Goal: Task Accomplishment & Management: Manage account settings

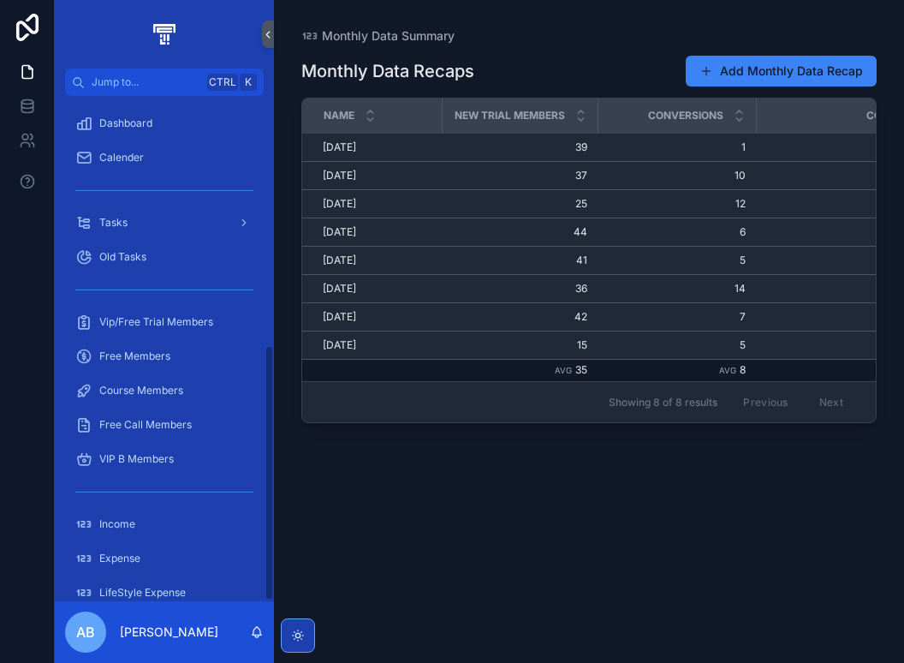
scroll to position [494, 0]
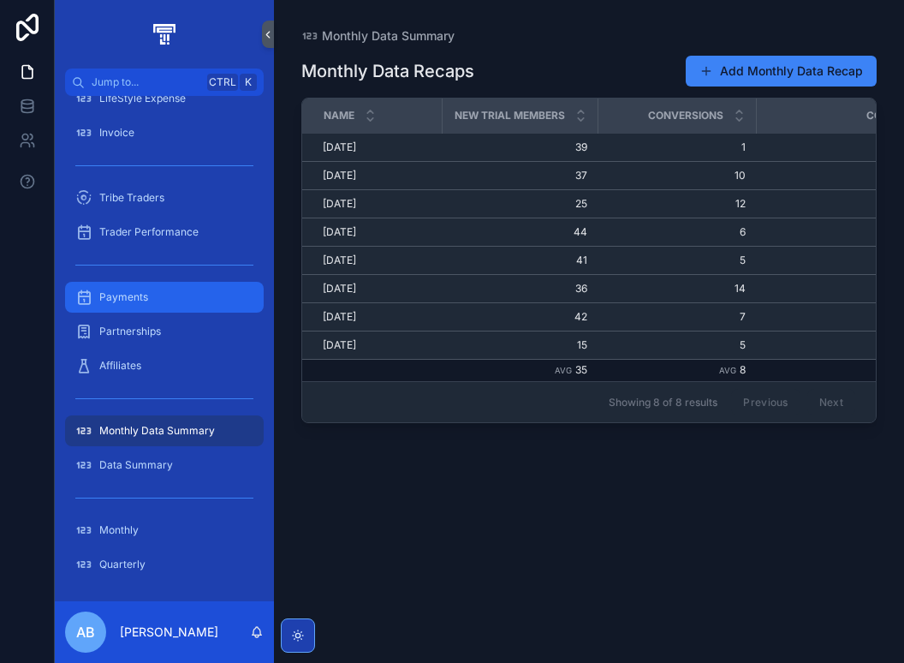
click at [156, 300] on div "Payments" at bounding box center [164, 296] width 178 height 27
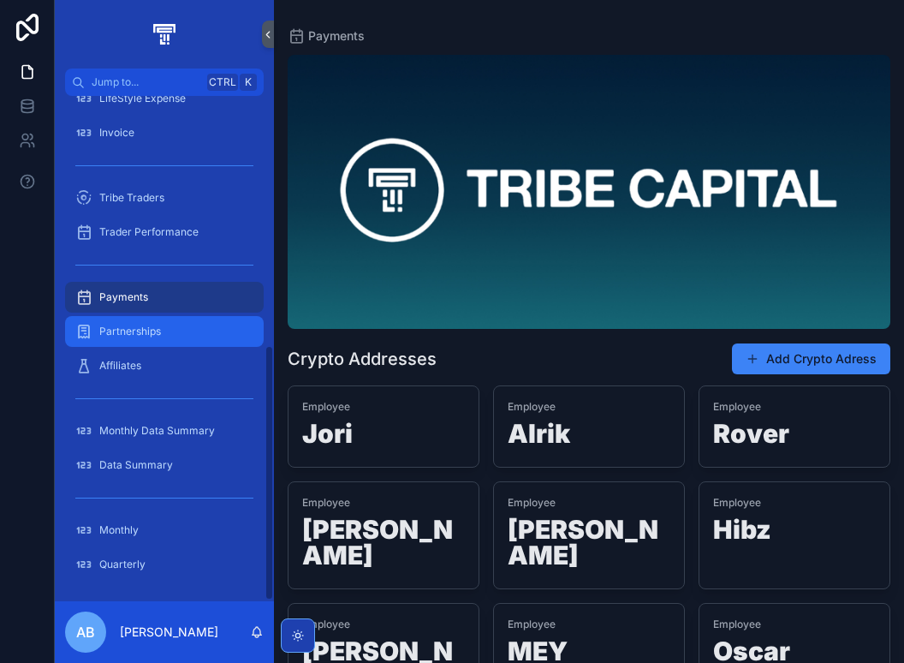
click at [153, 331] on span "Partnerships" at bounding box center [130, 331] width 62 height 14
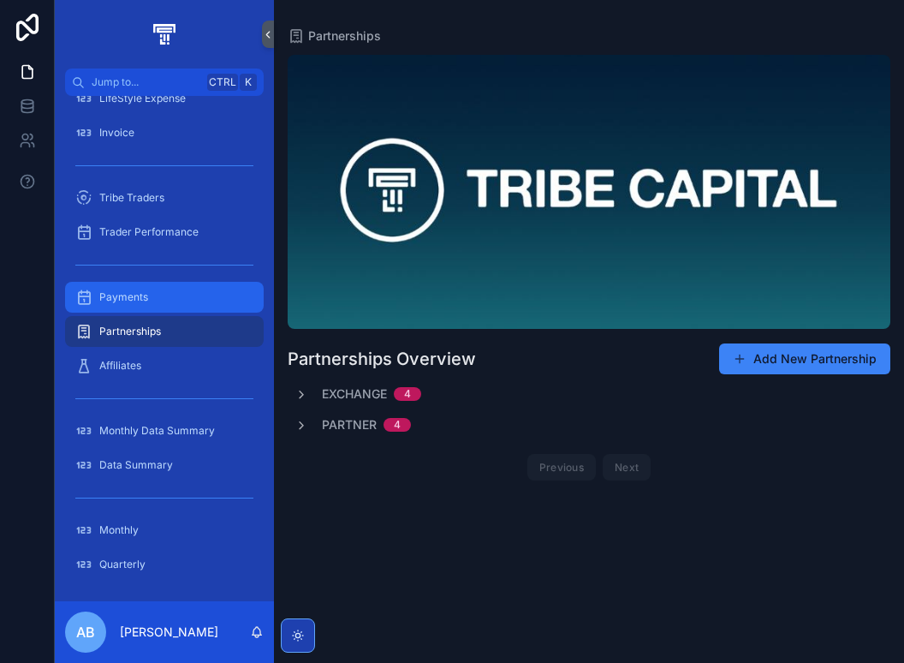
click at [148, 290] on div "Payments" at bounding box center [164, 296] width 178 height 27
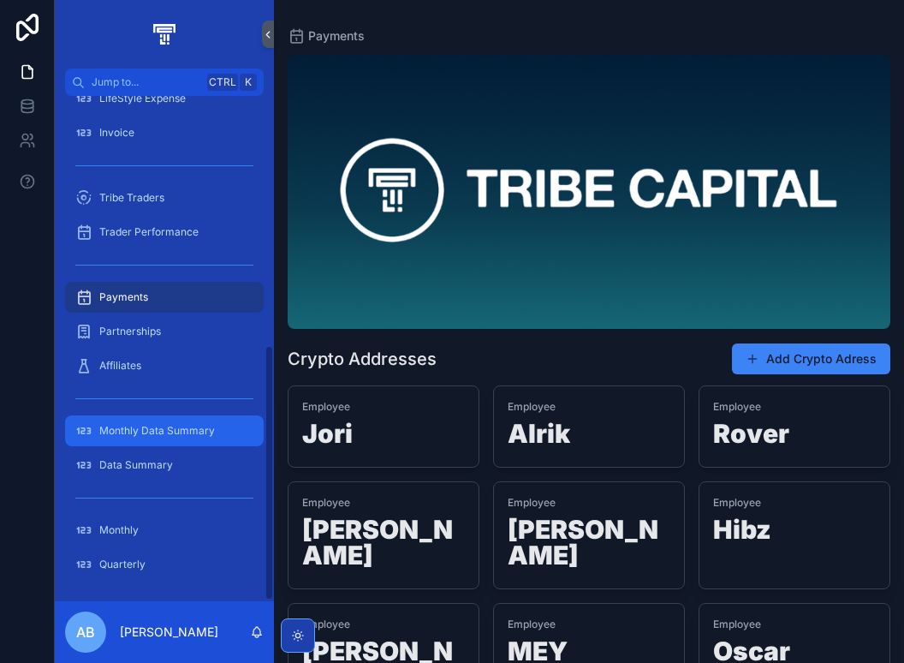
click at [157, 436] on span "Monthly Data Summary" at bounding box center [157, 431] width 116 height 14
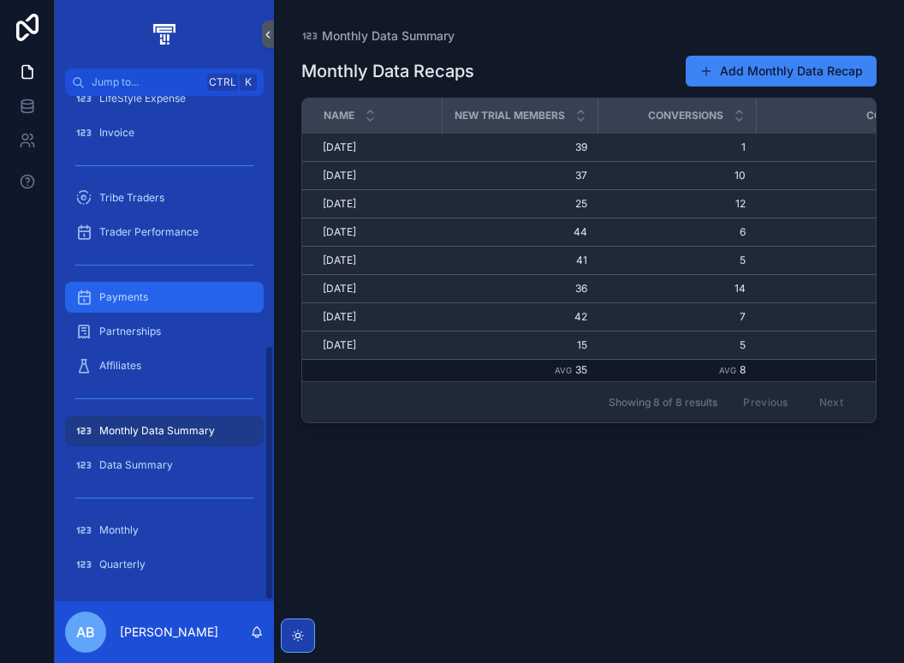
click at [152, 306] on div "Payments" at bounding box center [164, 296] width 178 height 27
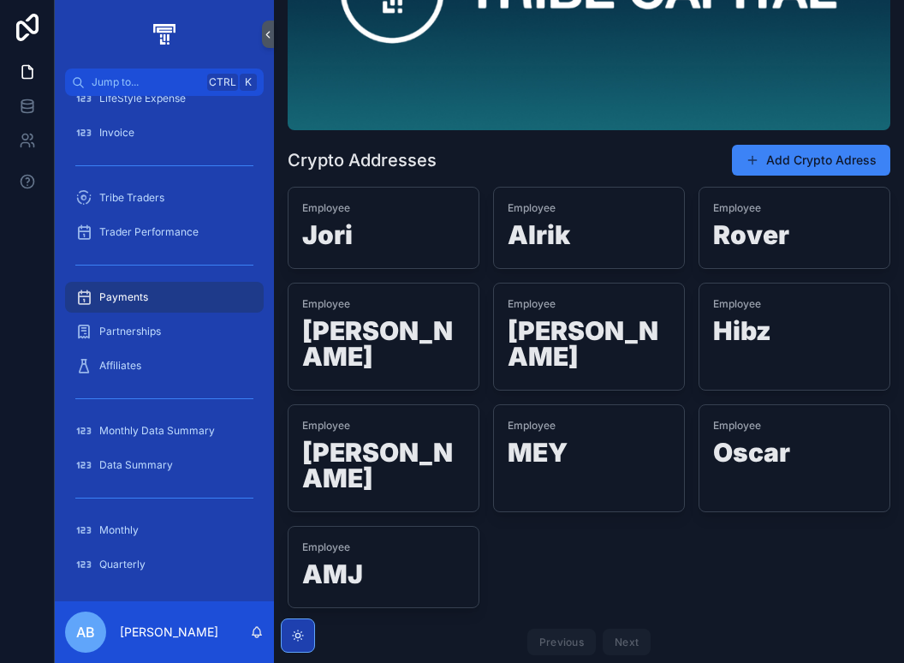
scroll to position [113, 0]
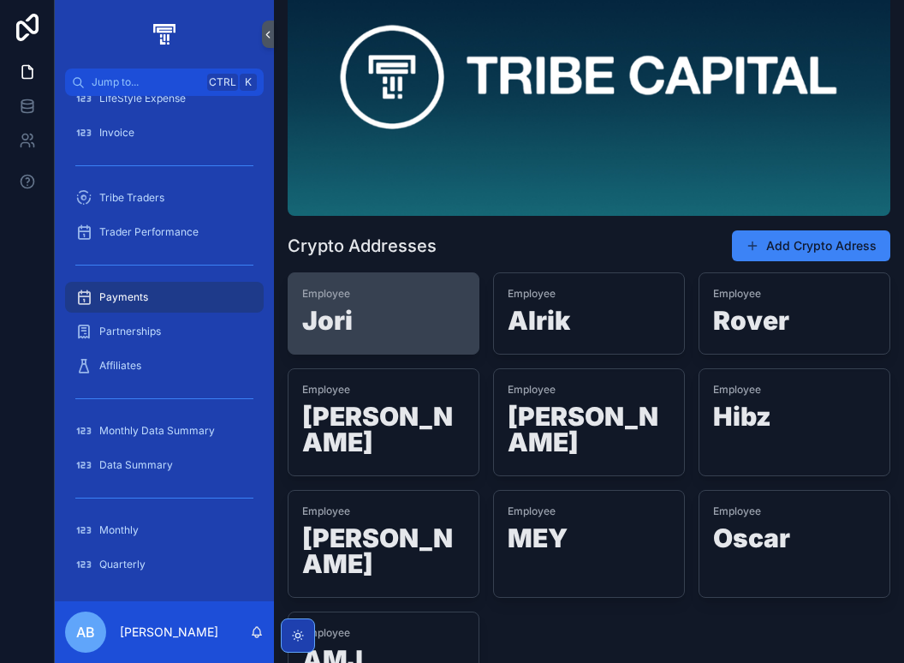
click at [370, 324] on h1 "Jori" at bounding box center [383, 323] width 163 height 33
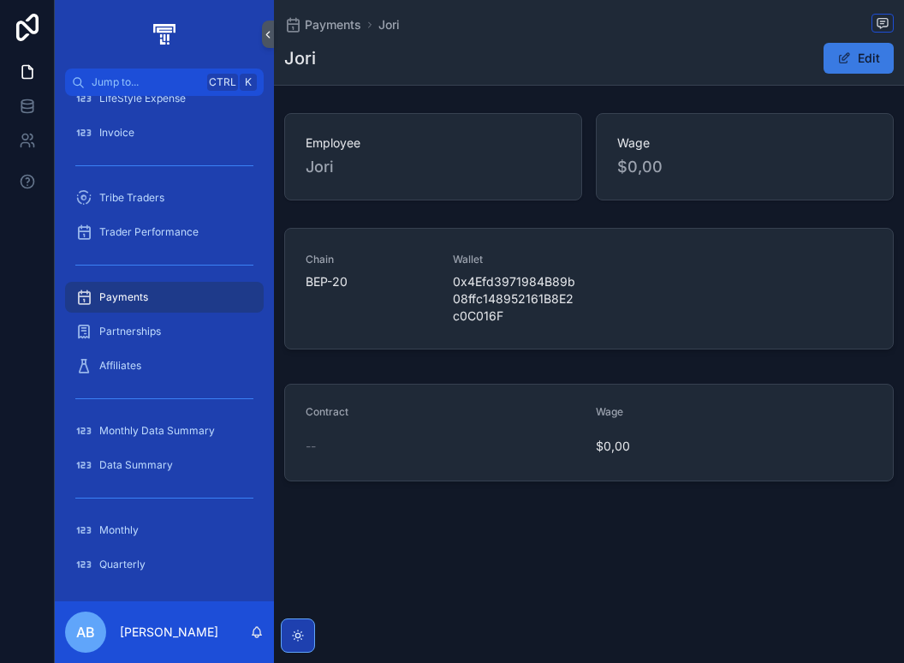
click at [860, 56] on button "Edit" at bounding box center [858, 58] width 70 height 31
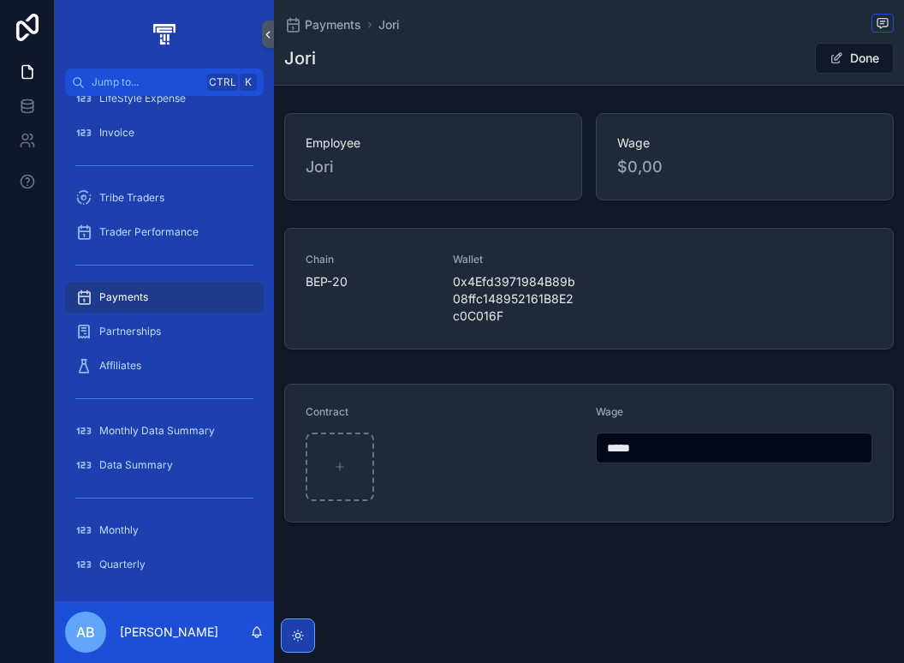
click at [633, 454] on input "*****" at bounding box center [734, 448] width 275 height 24
type input "*****"
type input "*******"
click at [864, 64] on button "Done" at bounding box center [854, 58] width 79 height 31
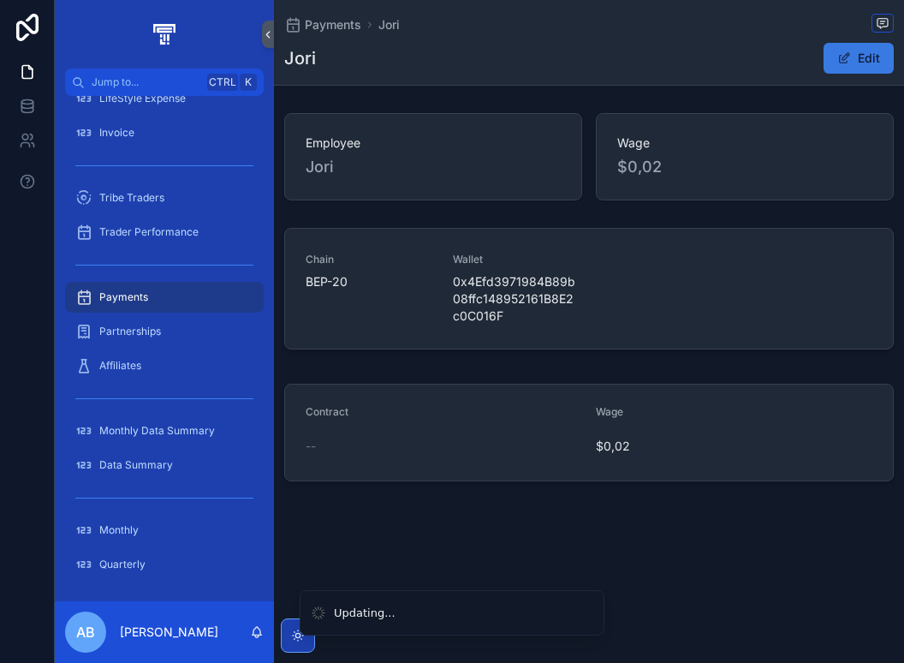
click at [878, 58] on button "Edit" at bounding box center [858, 58] width 70 height 31
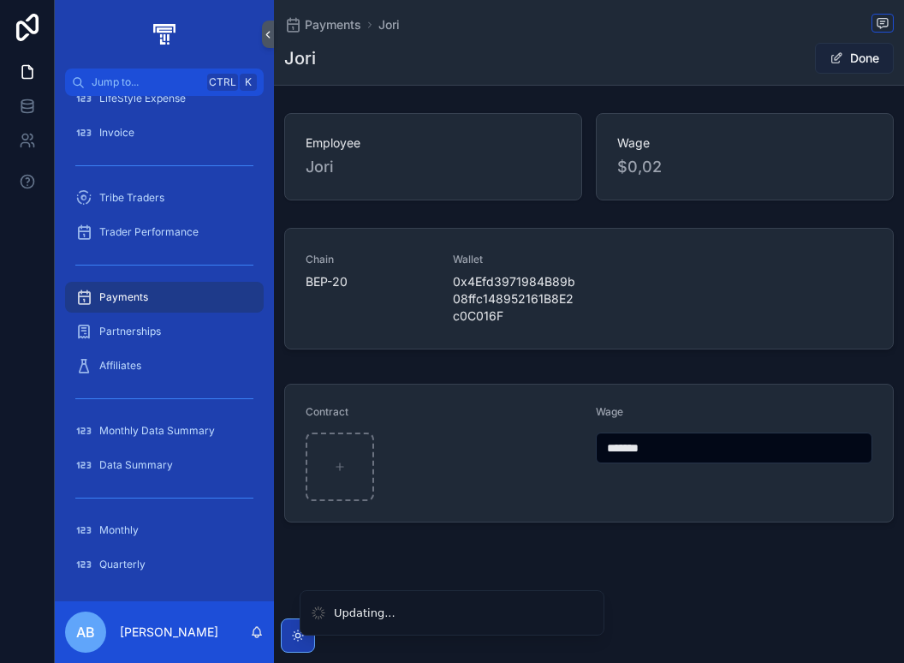
click at [856, 58] on button "Done" at bounding box center [854, 58] width 79 height 31
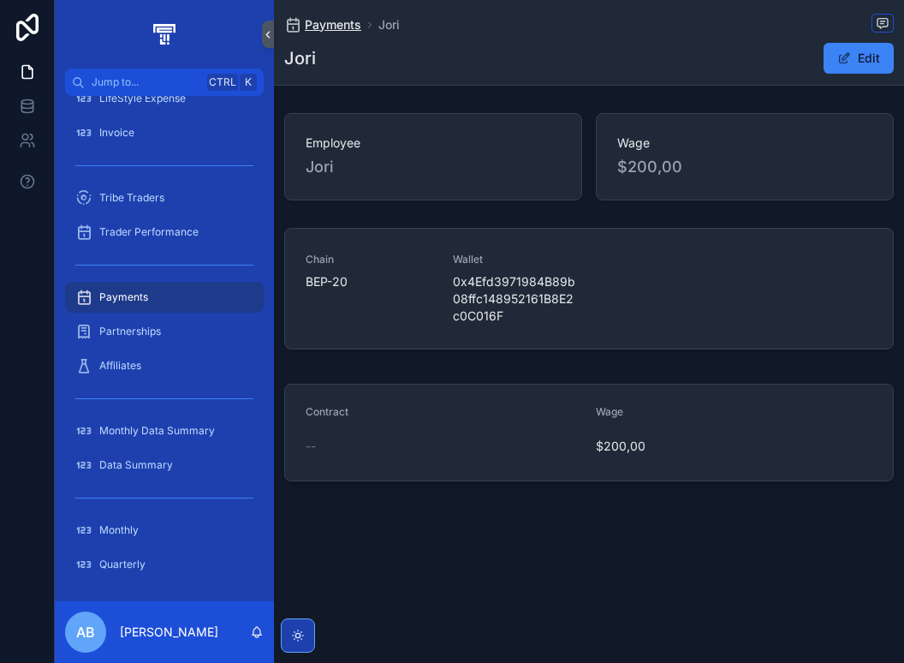
click at [327, 21] on span "Payments" at bounding box center [333, 24] width 56 height 17
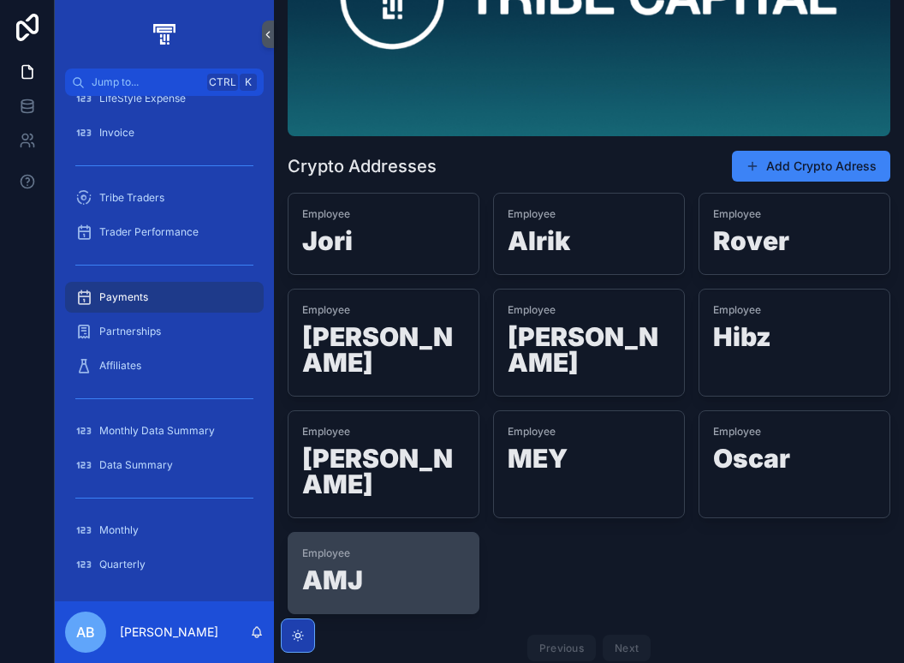
scroll to position [199, 0]
